Goal: Task Accomplishment & Management: Use online tool/utility

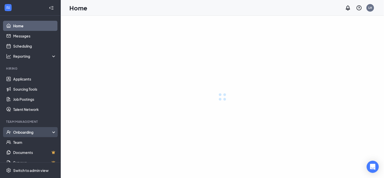
click at [47, 133] on div "Onboarding" at bounding box center [34, 131] width 43 height 5
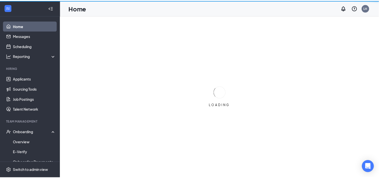
scroll to position [56, 0]
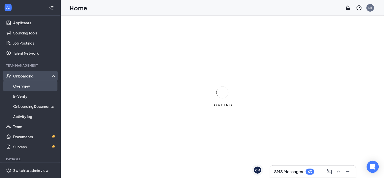
click at [35, 84] on link "Overview" at bounding box center [34, 86] width 43 height 10
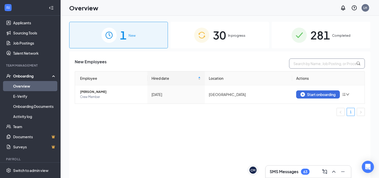
click at [328, 64] on input "text" at bounding box center [327, 63] width 76 height 10
type input "mykenzie lowe"
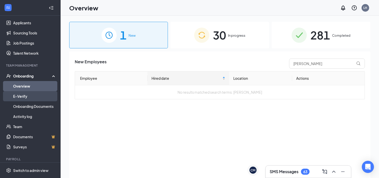
click at [26, 97] on link "E-Verify" at bounding box center [34, 96] width 43 height 10
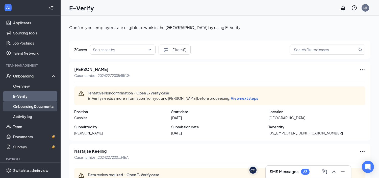
click at [31, 105] on link "Onboarding Documents" at bounding box center [34, 106] width 43 height 10
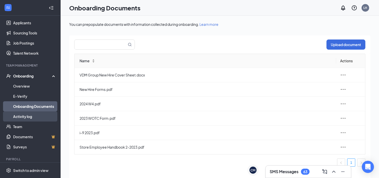
click at [28, 118] on link "Activity log" at bounding box center [34, 116] width 43 height 10
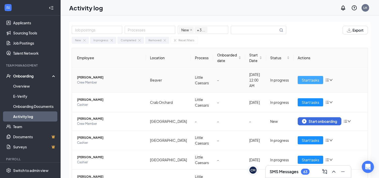
click at [308, 77] on span "Start tasks" at bounding box center [310, 80] width 17 height 6
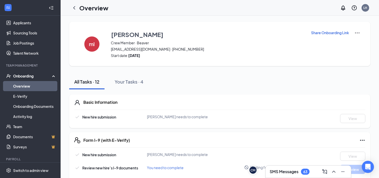
click at [335, 34] on p "Share Onboarding Link" at bounding box center [330, 32] width 38 height 5
type textarea "Hi mykenzie, This is a gentle reminder to complete your onboarding before your …"
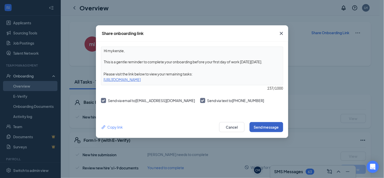
click at [264, 128] on button "Send message" at bounding box center [266, 127] width 34 height 10
